Goal: Task Accomplishment & Management: Complete application form

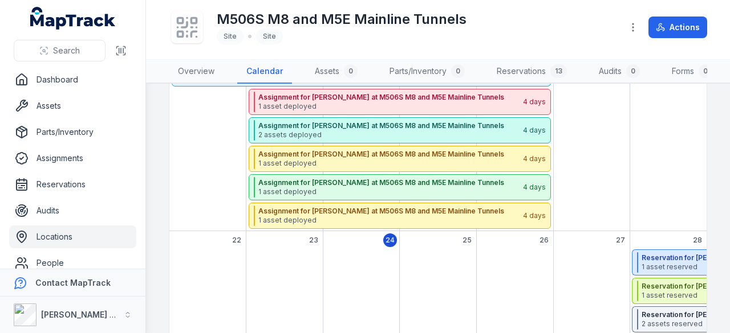
scroll to position [399, 0]
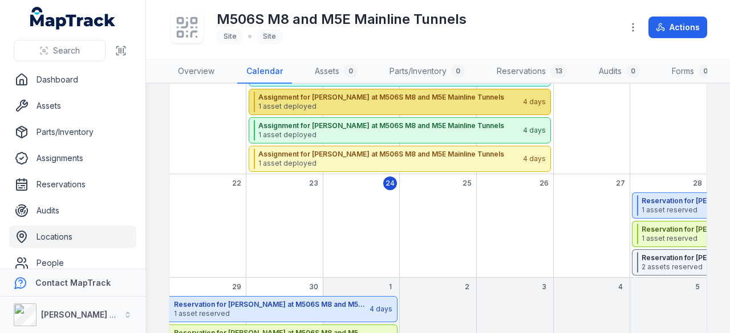
click at [365, 101] on strong "Assignment for [PERSON_NAME] at M506S M8 and M5E Mainline Tunnels" at bounding box center [389, 97] width 263 height 9
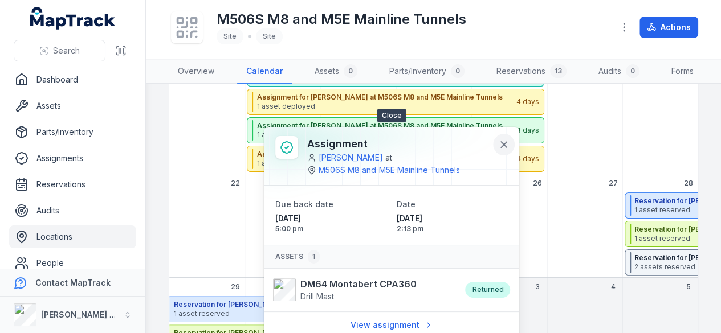
click at [504, 139] on icon at bounding box center [503, 144] width 11 height 11
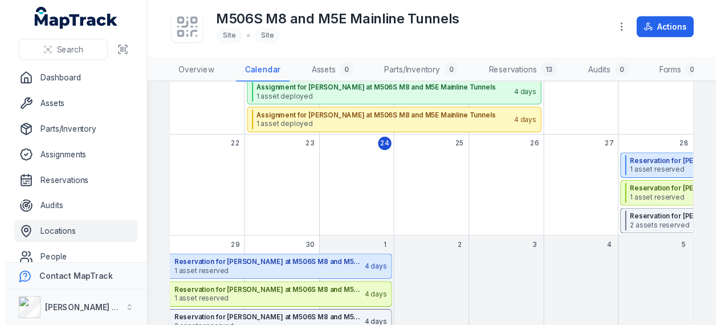
scroll to position [469, 0]
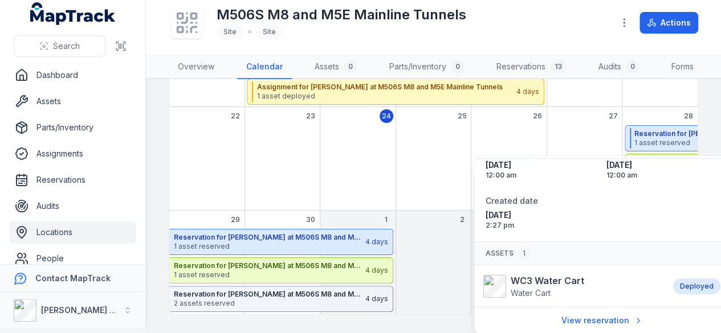
scroll to position [43, 0]
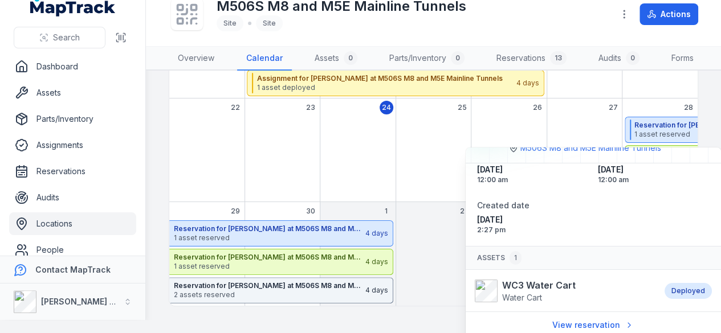
click at [448, 233] on div "September 2025" at bounding box center [433, 264] width 75 height 86
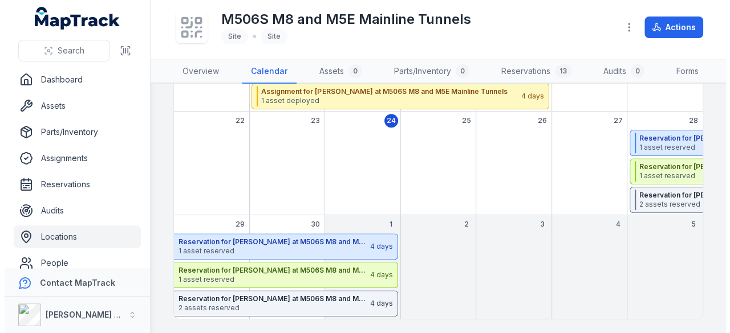
scroll to position [0, 0]
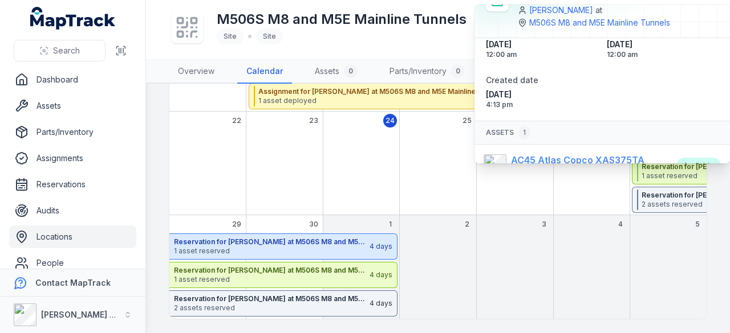
scroll to position [75, 0]
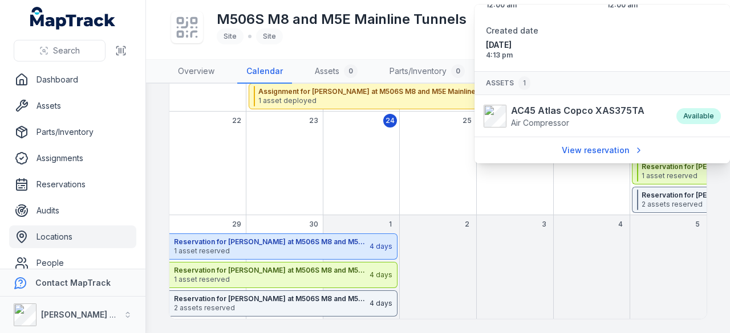
drag, startPoint x: 461, startPoint y: 190, endPoint x: 477, endPoint y: 191, distance: 15.4
click at [461, 190] on div "September 2025" at bounding box center [438, 173] width 77 height 86
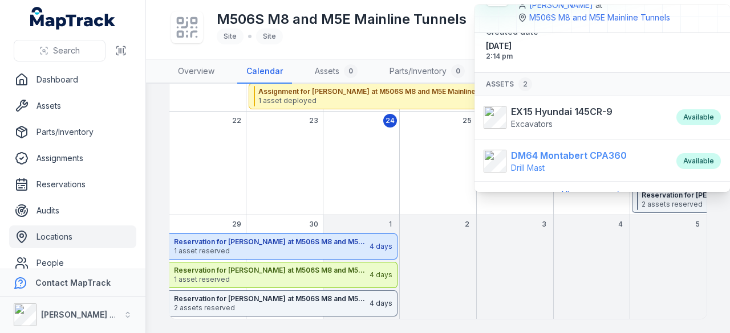
scroll to position [46, 0]
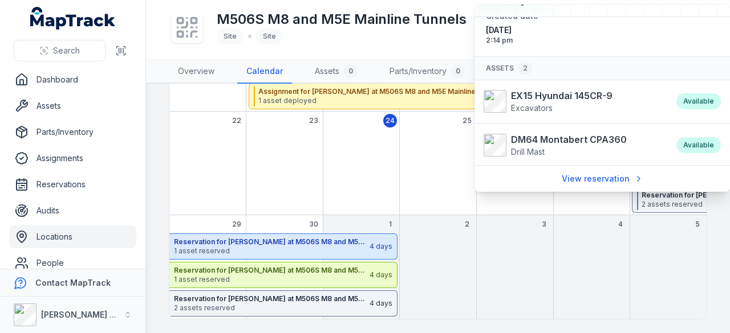
click at [442, 173] on div "September 2025" at bounding box center [438, 173] width 77 height 86
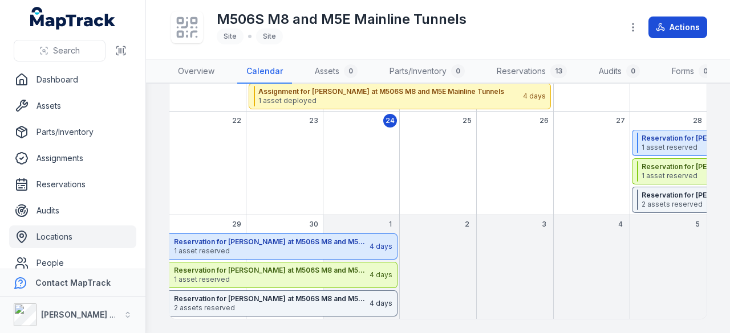
click at [682, 30] on button "Actions" at bounding box center [677, 28] width 59 height 22
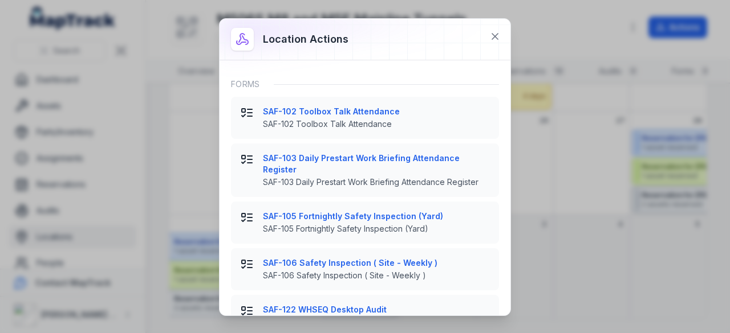
scroll to position [228, 0]
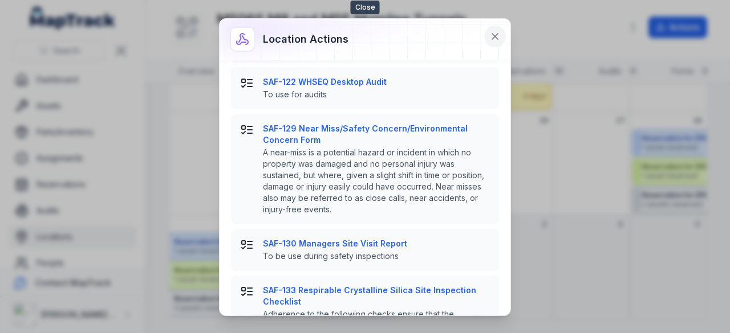
click at [494, 36] on icon at bounding box center [494, 36] width 11 height 11
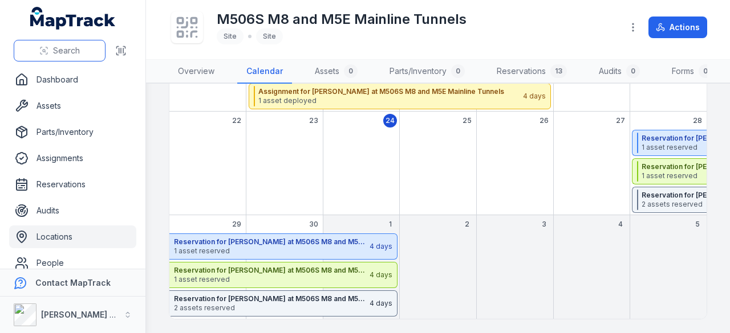
click at [75, 56] on button "Search" at bounding box center [60, 51] width 92 height 22
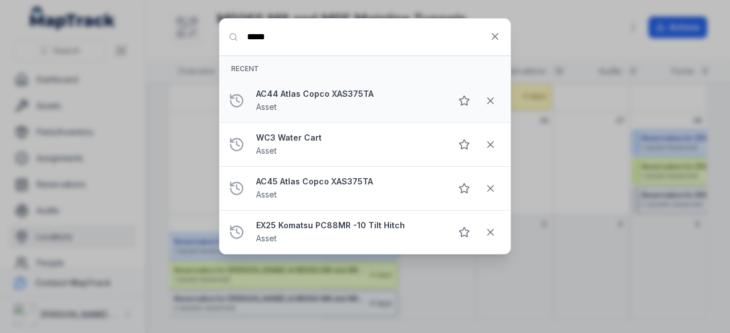
type input "*****"
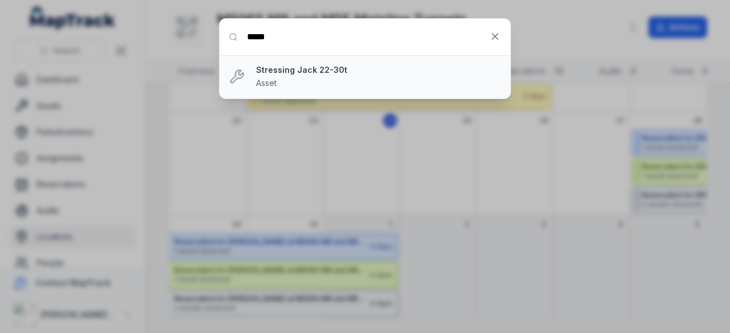
click at [332, 74] on strong "Stressing Jack 22-30t" at bounding box center [378, 69] width 245 height 11
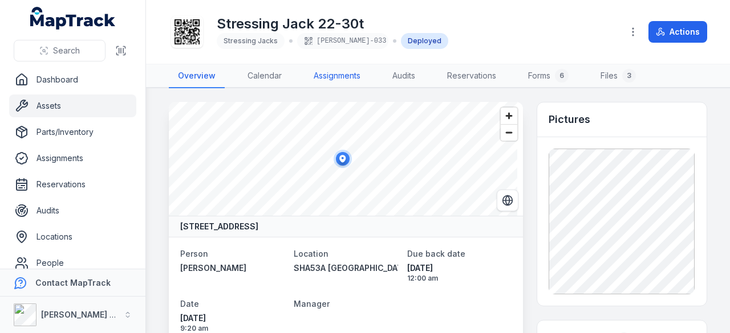
click at [328, 82] on link "Assignments" at bounding box center [336, 76] width 65 height 24
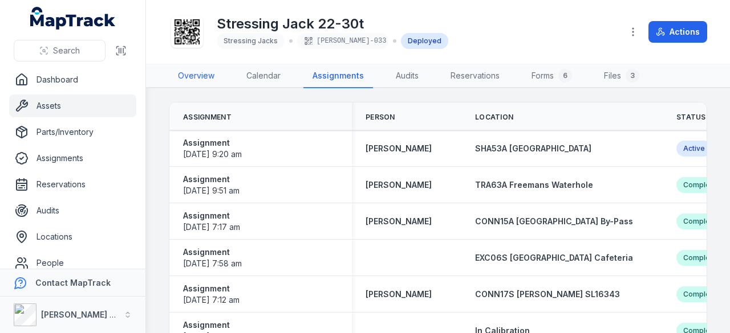
click at [202, 68] on link "Overview" at bounding box center [196, 76] width 55 height 24
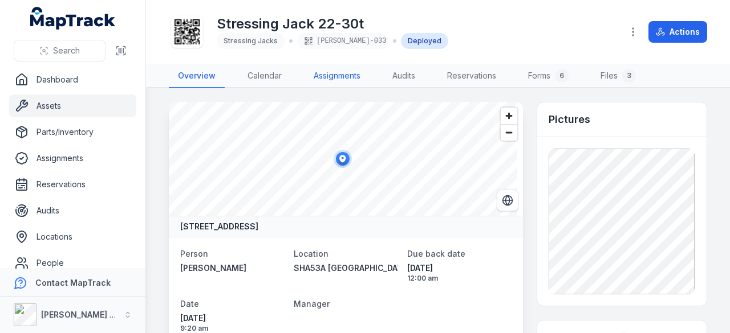
click at [316, 72] on link "Assignments" at bounding box center [336, 76] width 65 height 24
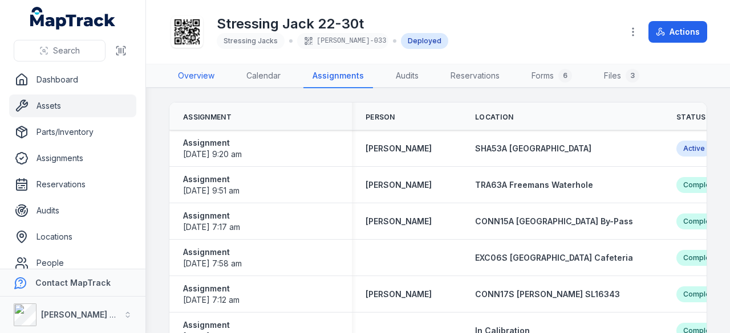
click at [204, 72] on link "Overview" at bounding box center [196, 76] width 55 height 24
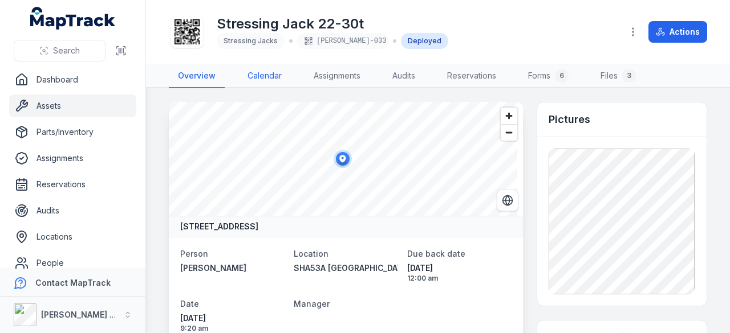
click at [276, 71] on link "Calendar" at bounding box center [264, 76] width 52 height 24
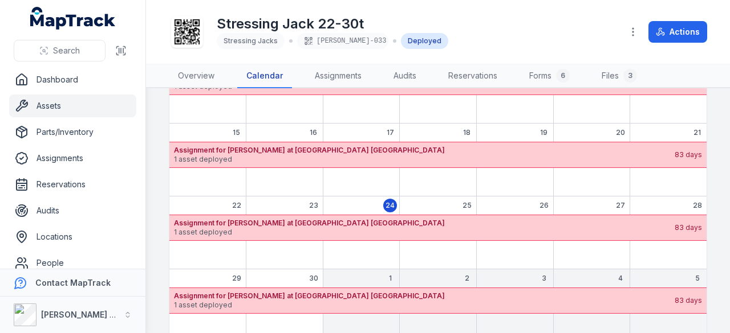
scroll to position [201, 0]
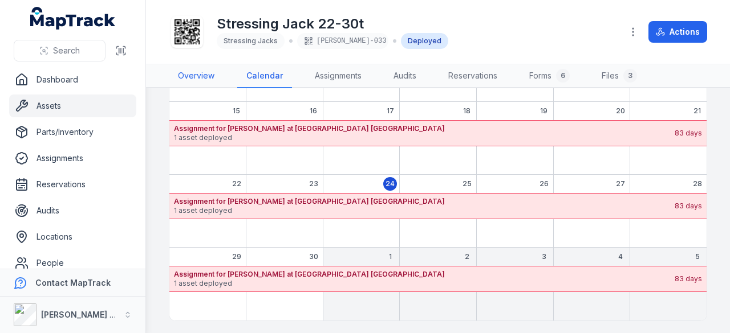
click at [217, 74] on link "Overview" at bounding box center [196, 76] width 55 height 24
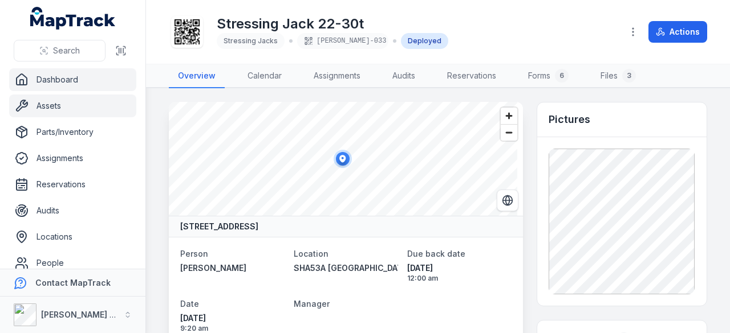
click at [71, 81] on link "Dashboard" at bounding box center [72, 79] width 127 height 23
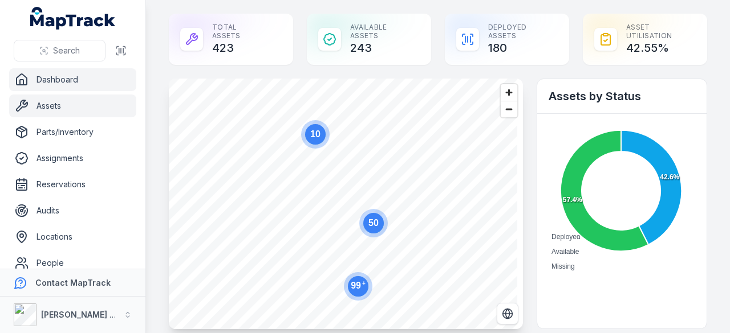
click at [94, 109] on link "Assets" at bounding box center [72, 106] width 127 height 23
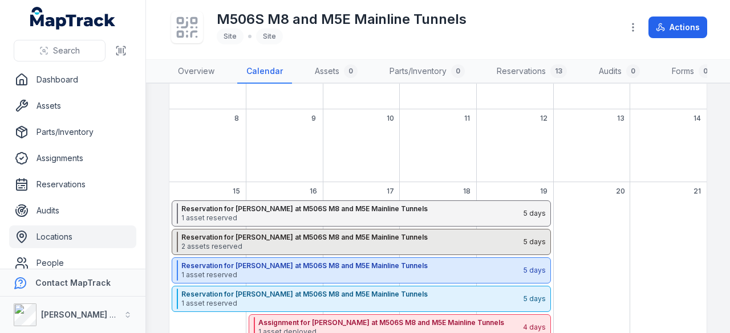
scroll to position [228, 0]
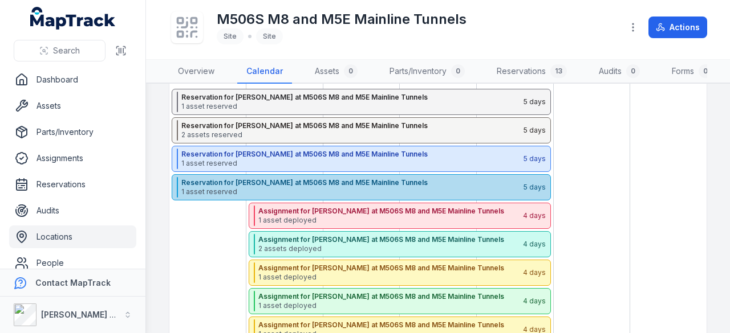
click at [340, 188] on strong "Reservation for [PERSON_NAME] at M506S M8 and M5E Mainline Tunnels" at bounding box center [351, 182] width 341 height 9
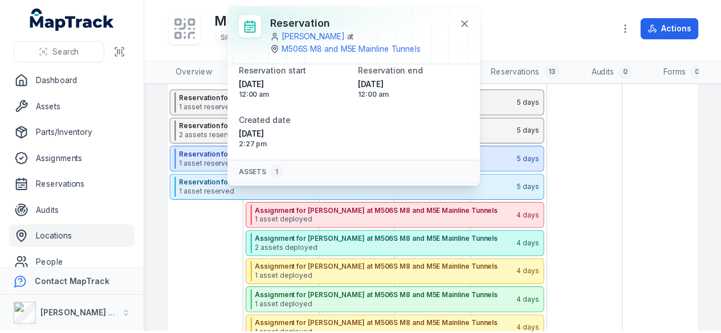
scroll to position [68, 0]
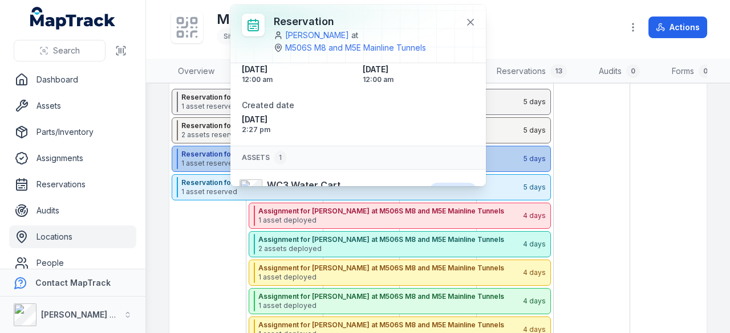
click at [218, 168] on span "1 asset reserved" at bounding box center [351, 163] width 341 height 9
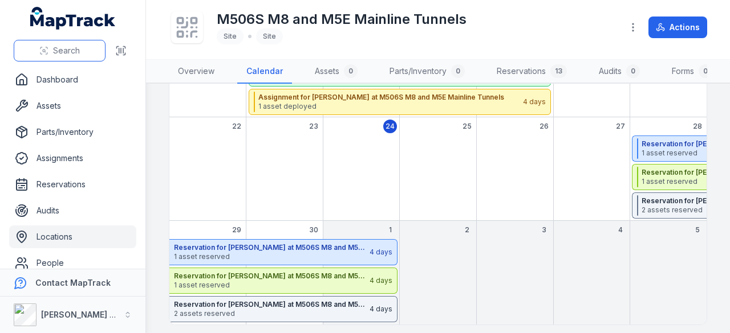
click at [57, 45] on span "Search" at bounding box center [66, 50] width 27 height 11
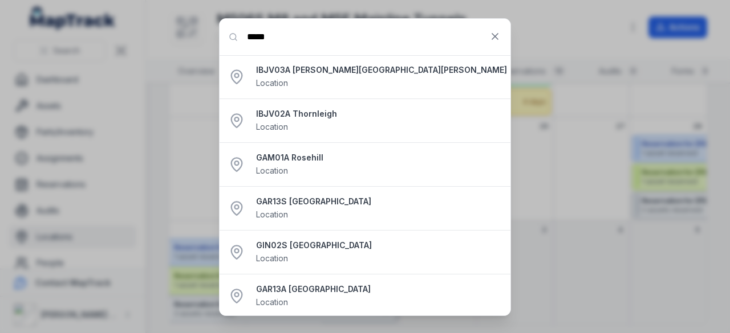
type input "*****"
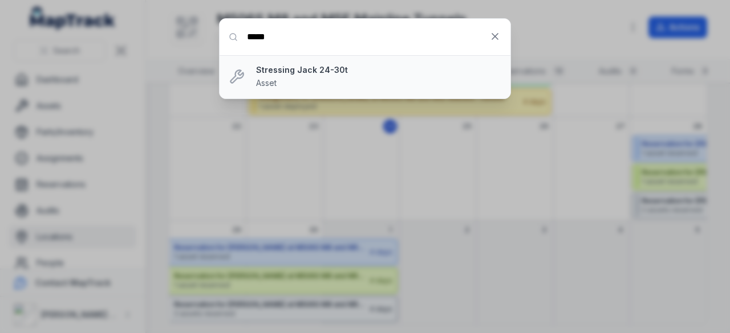
click at [308, 72] on strong "Stressing Jack 24-30t" at bounding box center [378, 69] width 245 height 11
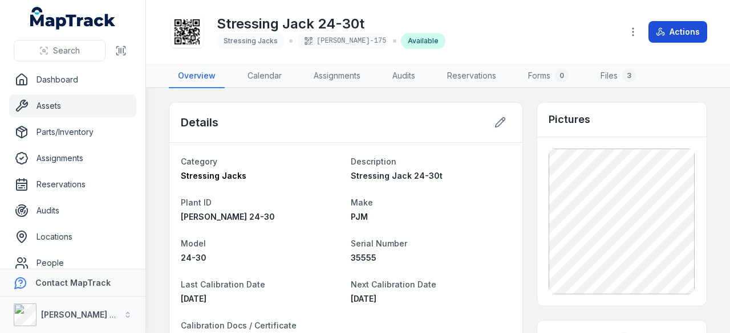
click at [671, 36] on button "Actions" at bounding box center [677, 32] width 59 height 22
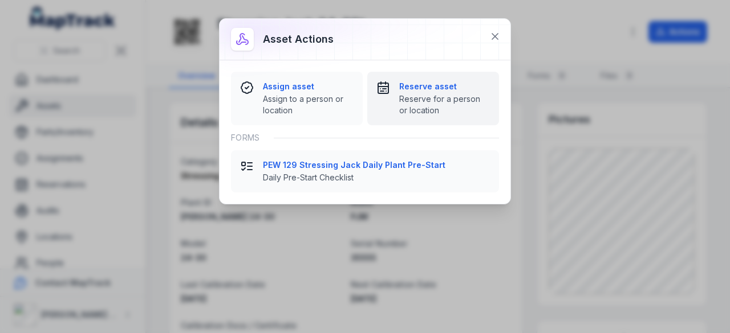
click at [428, 94] on span "Reserve for a person or location" at bounding box center [444, 104] width 91 height 23
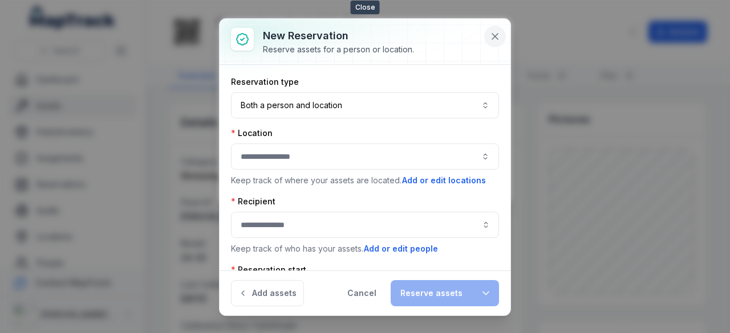
click at [496, 36] on icon at bounding box center [495, 37] width 6 height 6
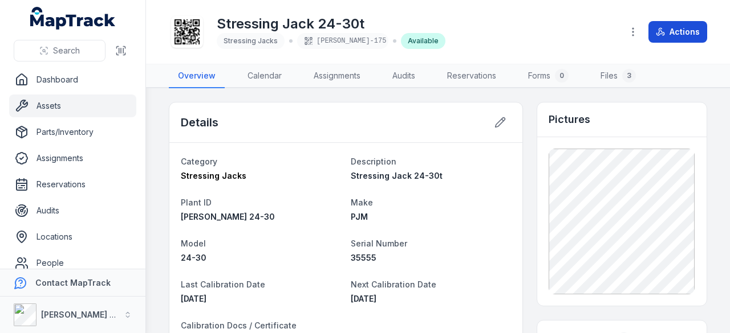
click at [685, 23] on button "Actions" at bounding box center [677, 32] width 59 height 22
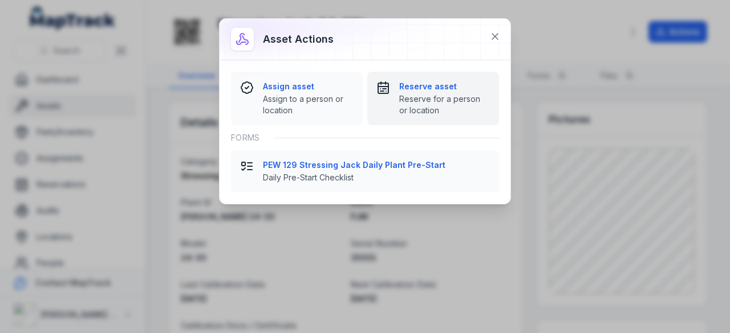
click at [430, 107] on span "Reserve for a person or location" at bounding box center [444, 104] width 91 height 23
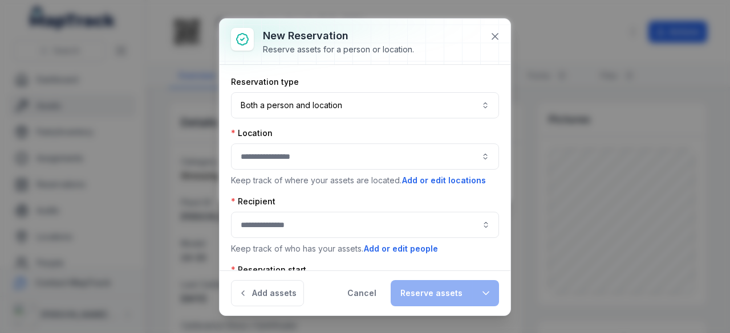
click at [319, 156] on button "button" at bounding box center [365, 157] width 268 height 26
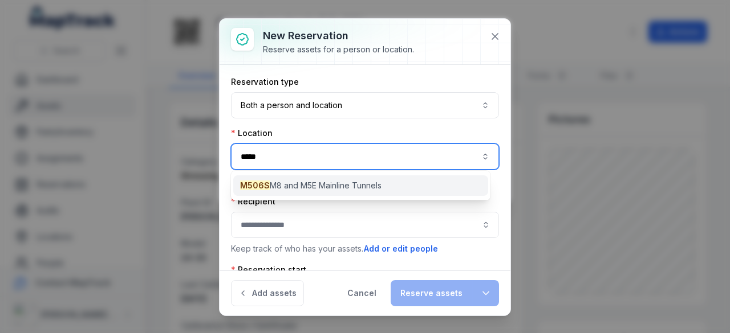
type input "*****"
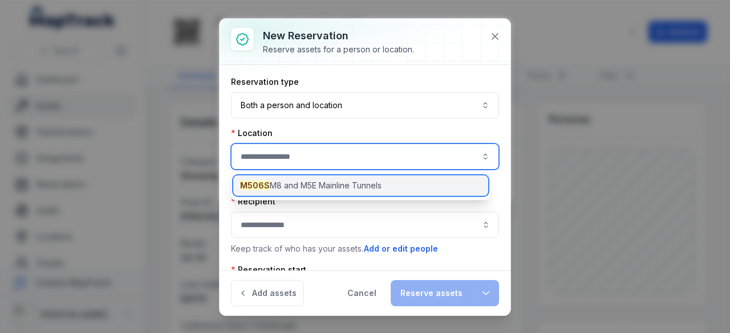
click at [348, 180] on span "M506S M8 and M5E Mainline Tunnels" at bounding box center [310, 185] width 141 height 11
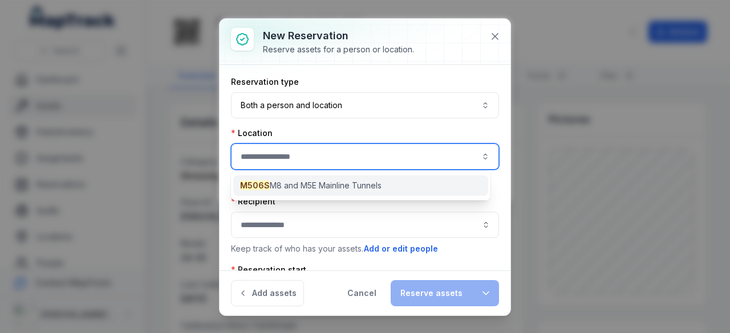
type input "**********"
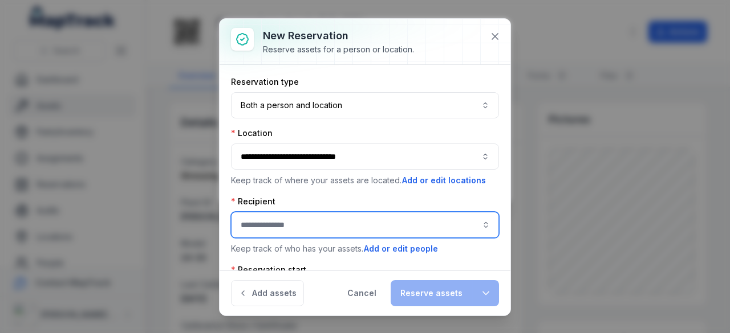
click at [313, 218] on input ":rmv:-form-item-label" at bounding box center [365, 225] width 268 height 26
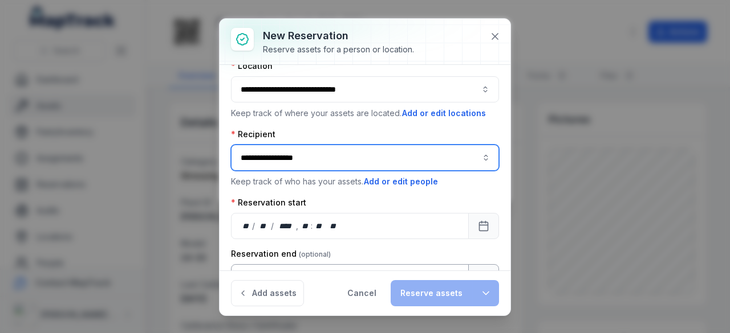
scroll to position [118, 0]
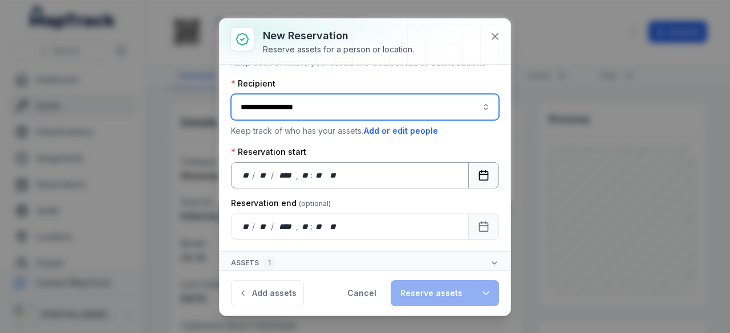
type input "**********"
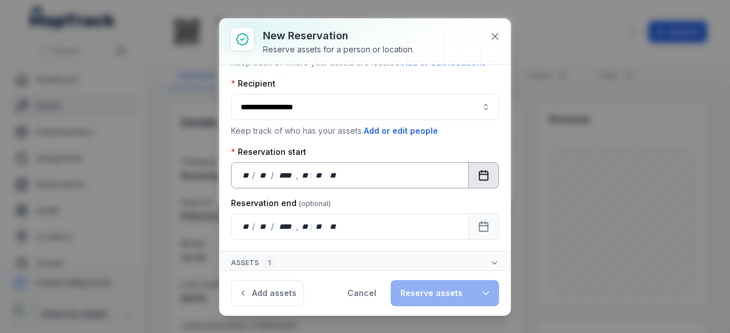
click at [478, 177] on icon "Calendar" at bounding box center [483, 175] width 11 height 11
click at [478, 226] on icon "Calendar" at bounding box center [483, 226] width 11 height 11
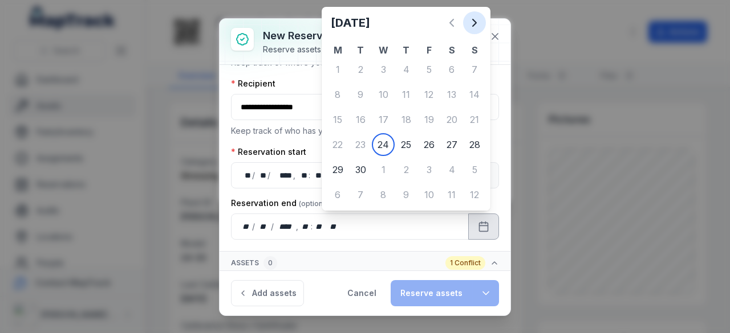
click at [473, 27] on icon "Next" at bounding box center [474, 23] width 14 height 14
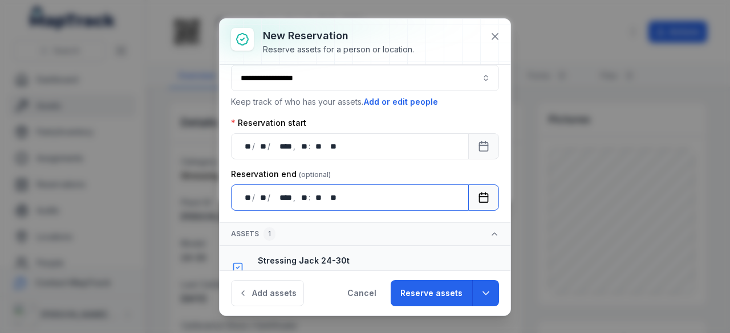
scroll to position [162, 0]
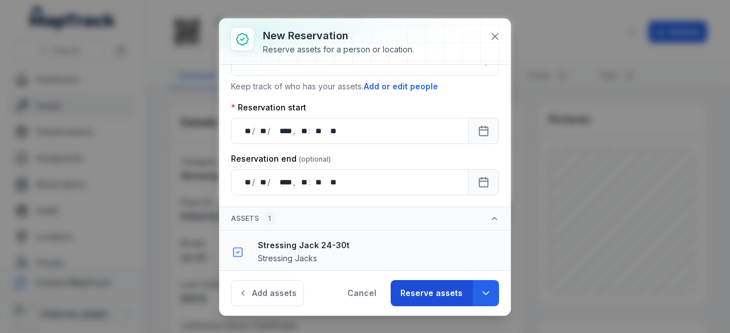
click at [453, 296] on button "Reserve assets" at bounding box center [431, 293] width 82 height 26
